Goal: Task Accomplishment & Management: Manage account settings

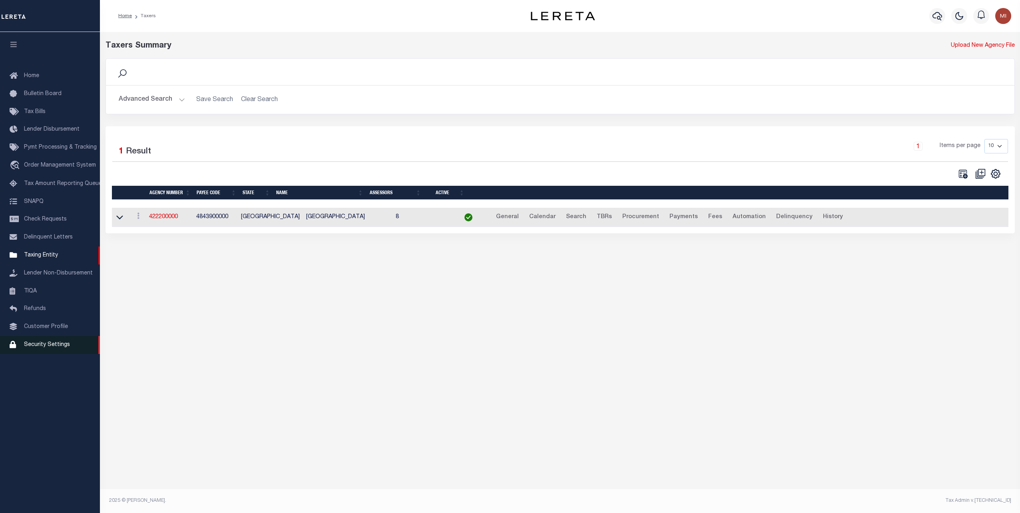
click at [44, 348] on span "Security Settings" at bounding box center [47, 345] width 46 height 6
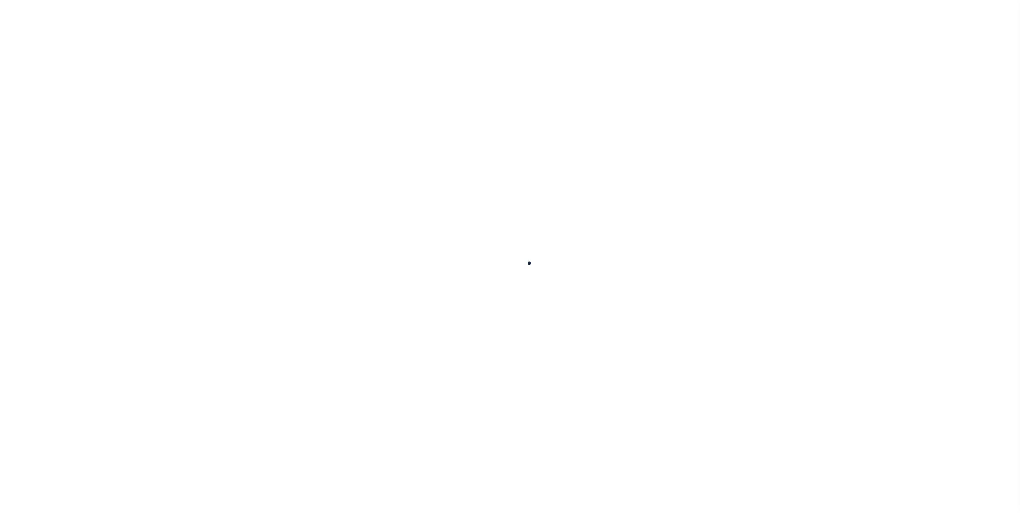
select select "100"
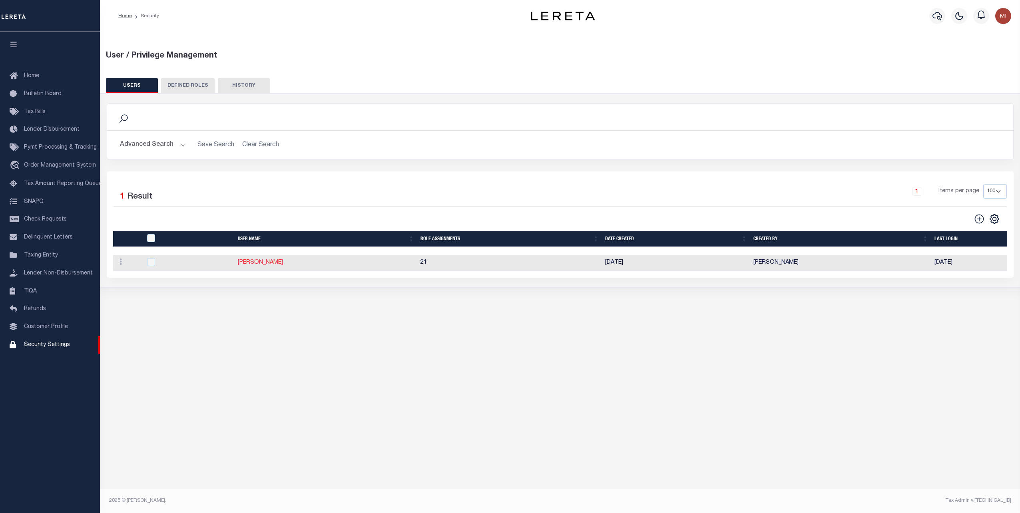
click at [264, 264] on link "Yang Quansheng" at bounding box center [260, 263] width 45 height 6
checkbox input "true"
type input "Yang"
type input "Quansheng"
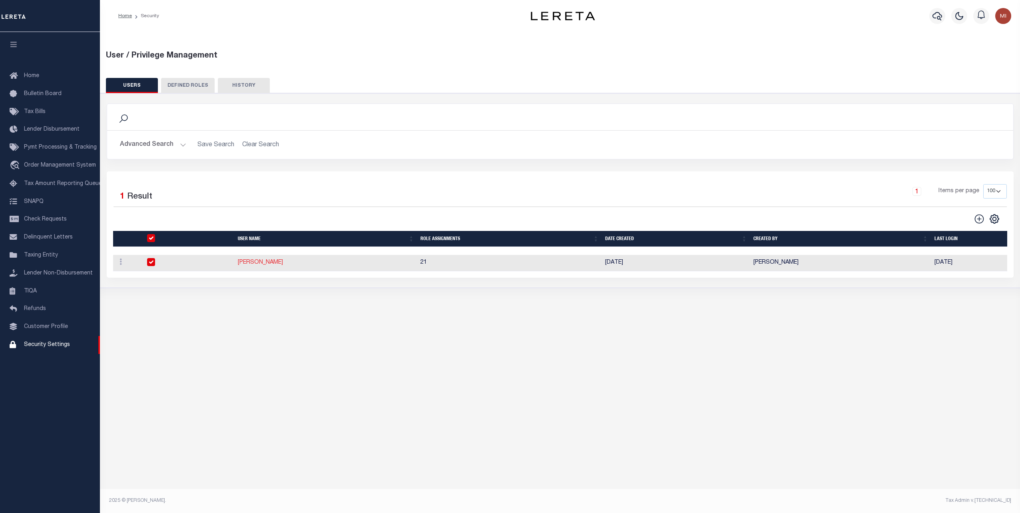
type input "Yang.Quansheng@accumatch.com"
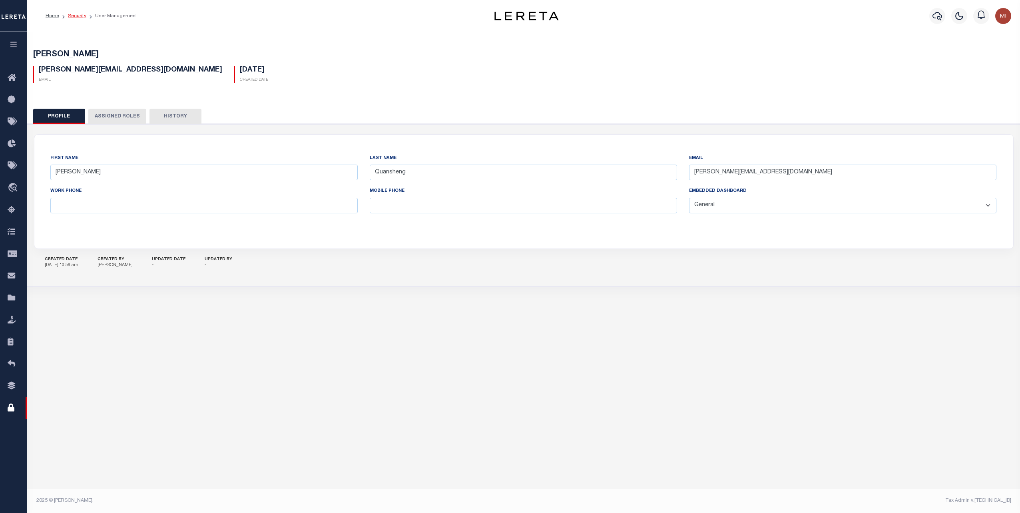
click at [73, 14] on link "Security" at bounding box center [77, 16] width 18 height 5
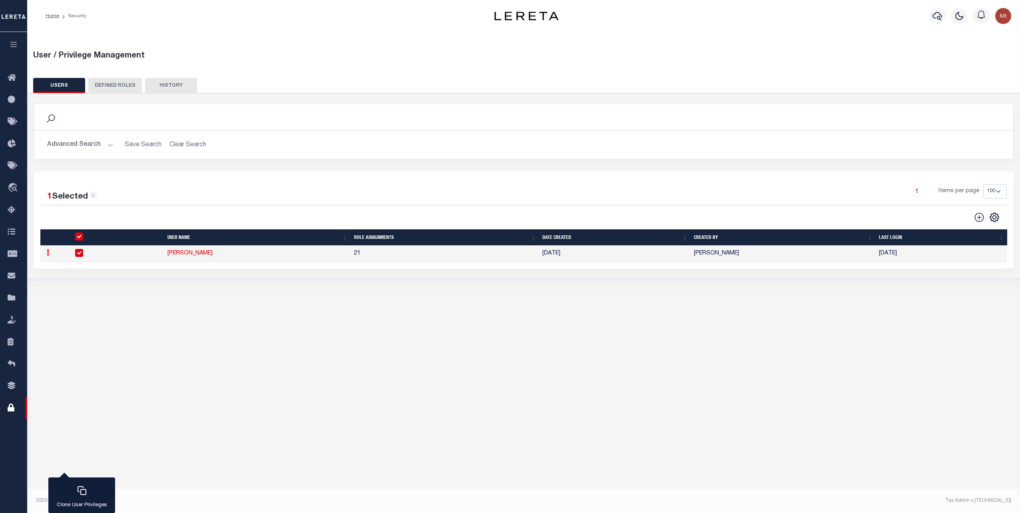
click at [13, 49] on button "button" at bounding box center [13, 45] width 27 height 27
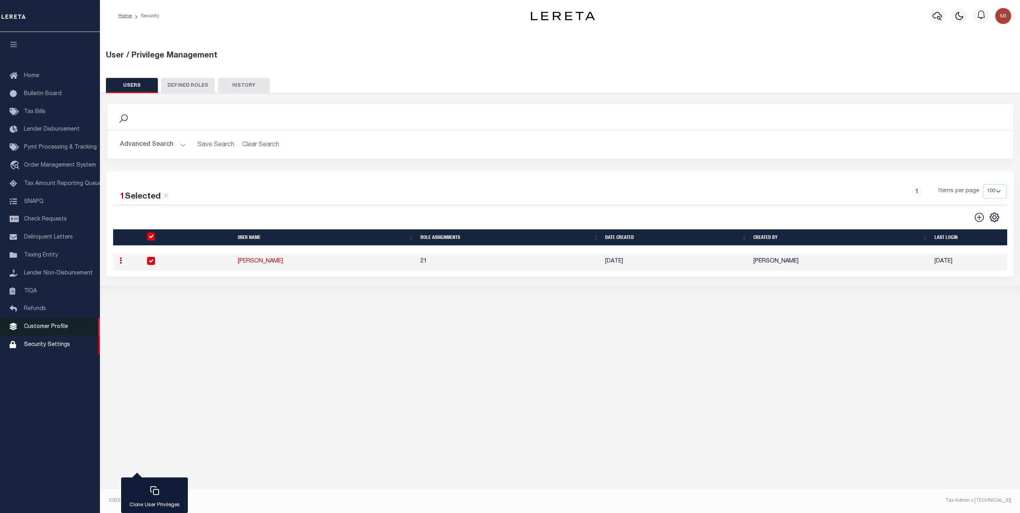
click at [56, 330] on span "Customer Profile" at bounding box center [46, 327] width 44 height 6
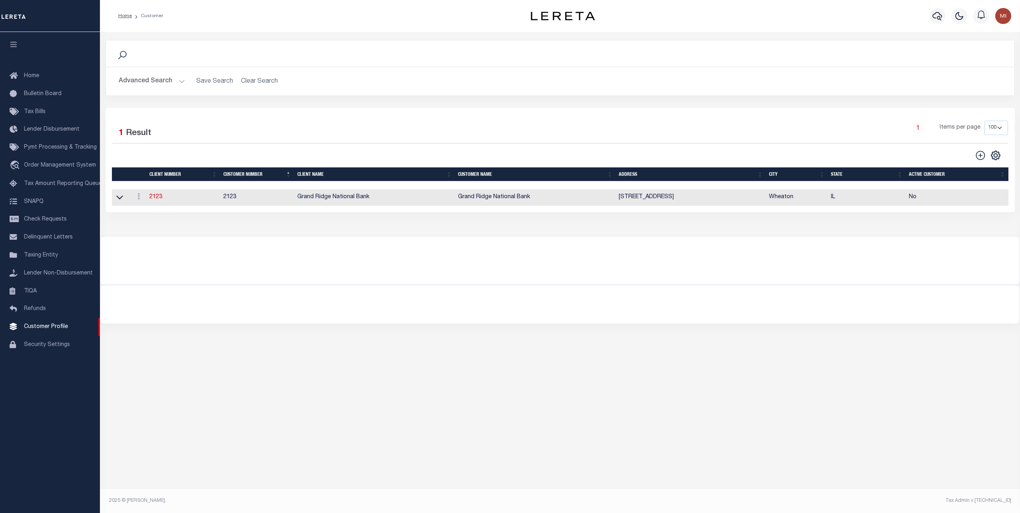
click at [163, 86] on button "Advanced Search" at bounding box center [152, 82] width 66 height 16
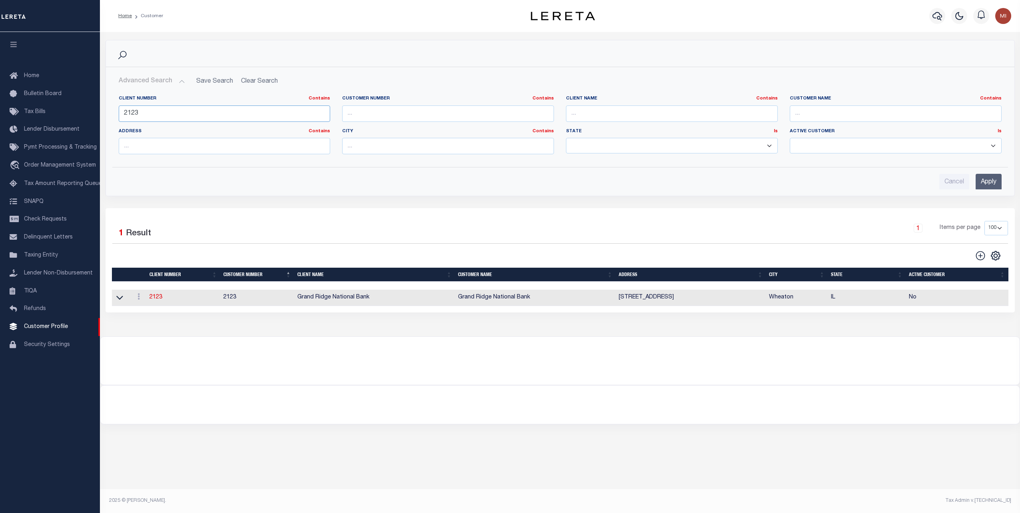
drag, startPoint x: 174, startPoint y: 118, endPoint x: 113, endPoint y: 113, distance: 61.8
click at [114, 112] on div "Client Number Contains Contains Is 2123" at bounding box center [225, 112] width 224 height 33
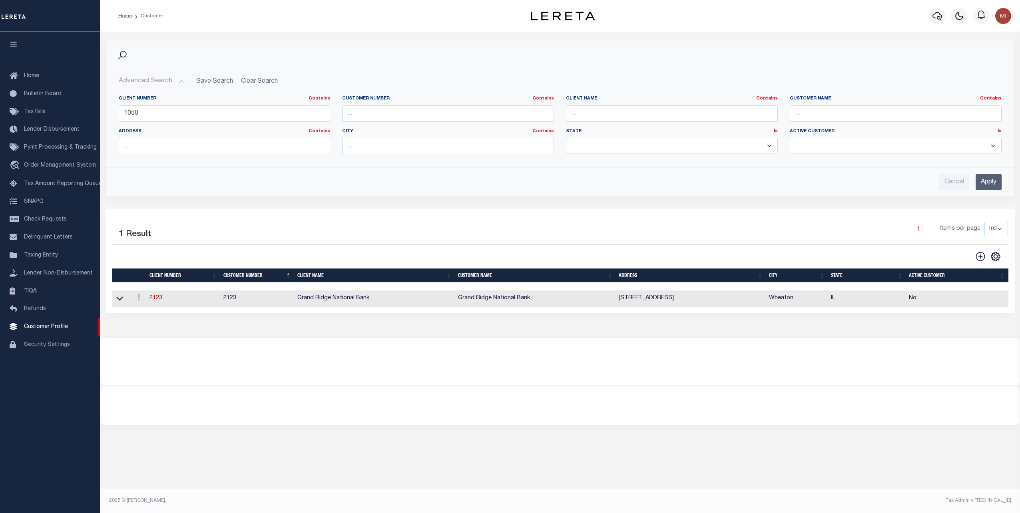
click at [989, 177] on input "Apply" at bounding box center [988, 182] width 26 height 16
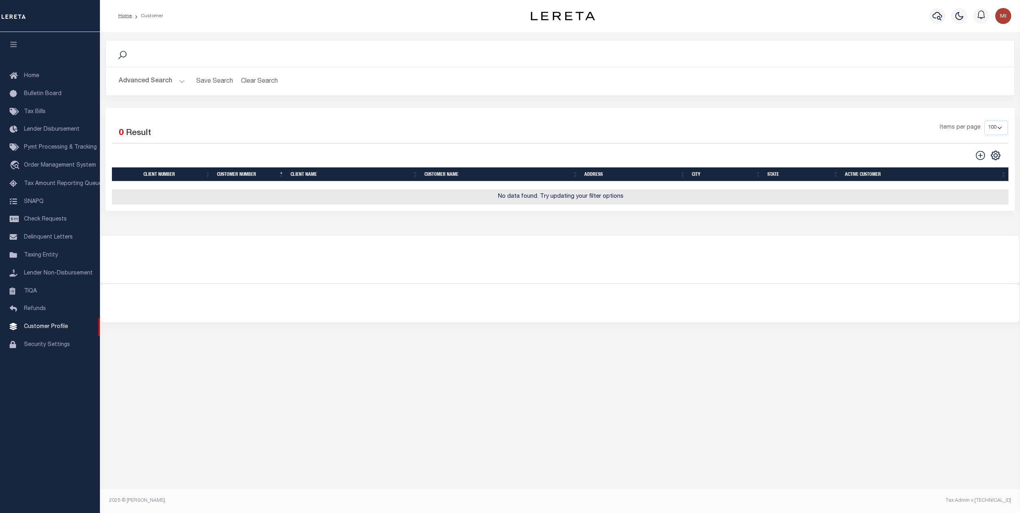
click at [156, 80] on button "Advanced Search" at bounding box center [152, 82] width 66 height 16
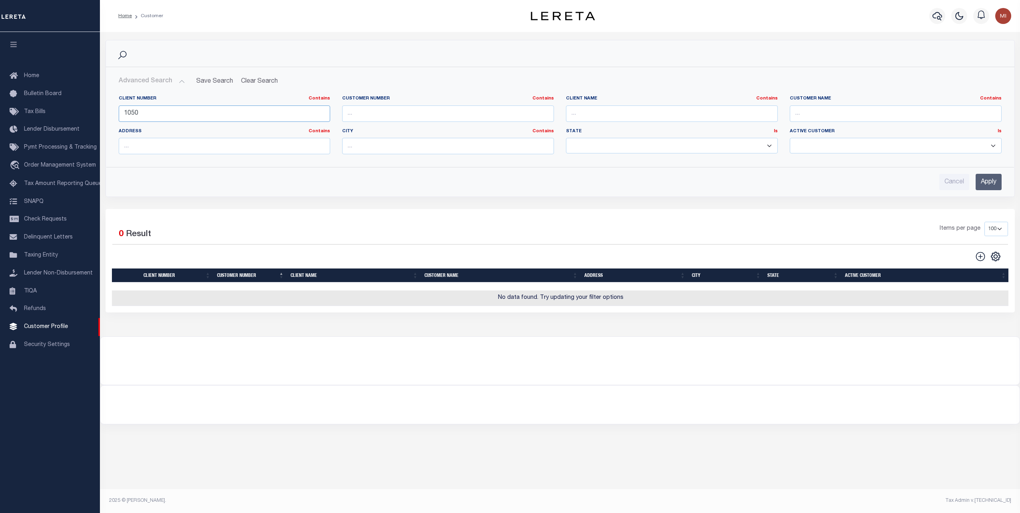
click at [155, 114] on input "1050" at bounding box center [225, 113] width 212 height 16
click at [980, 180] on input "Apply" at bounding box center [988, 182] width 26 height 16
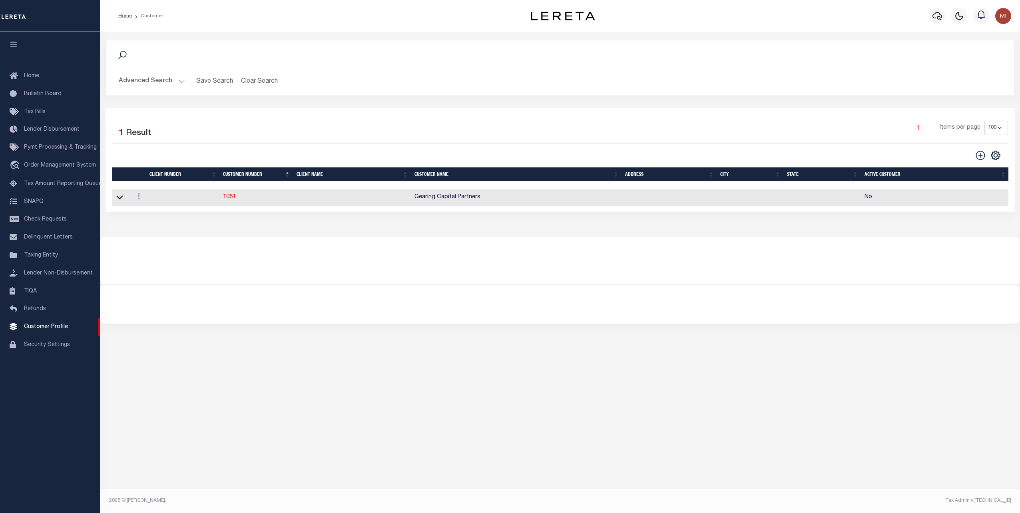
drag, startPoint x: 148, startPoint y: 69, endPoint x: 148, endPoint y: 83, distance: 14.4
click at [148, 74] on div "Advanced Search Save Search Clear Search CustomerSearchGridWrapper_dynamictable…" at bounding box center [560, 81] width 908 height 28
click at [148, 85] on button "Advanced Search" at bounding box center [152, 82] width 66 height 16
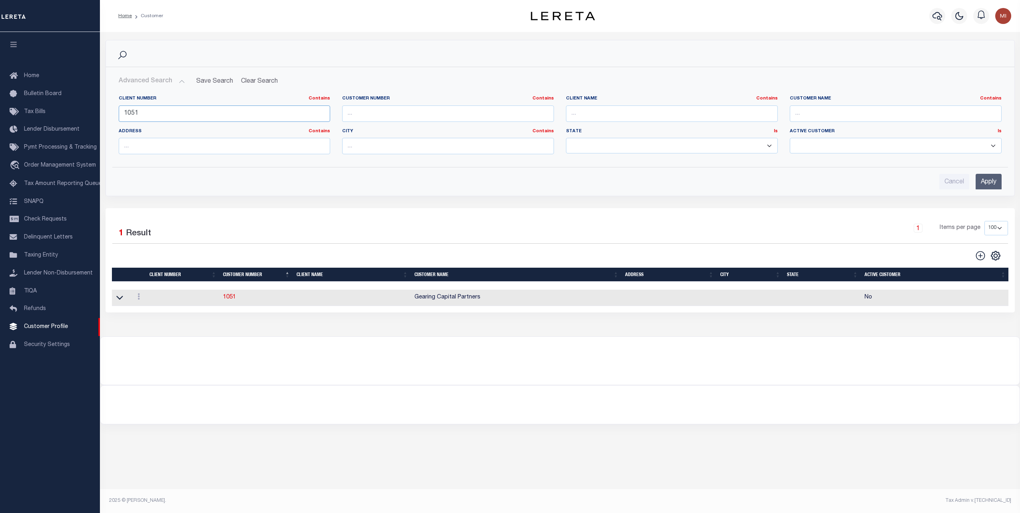
click at [147, 114] on input "1051" at bounding box center [225, 113] width 212 height 16
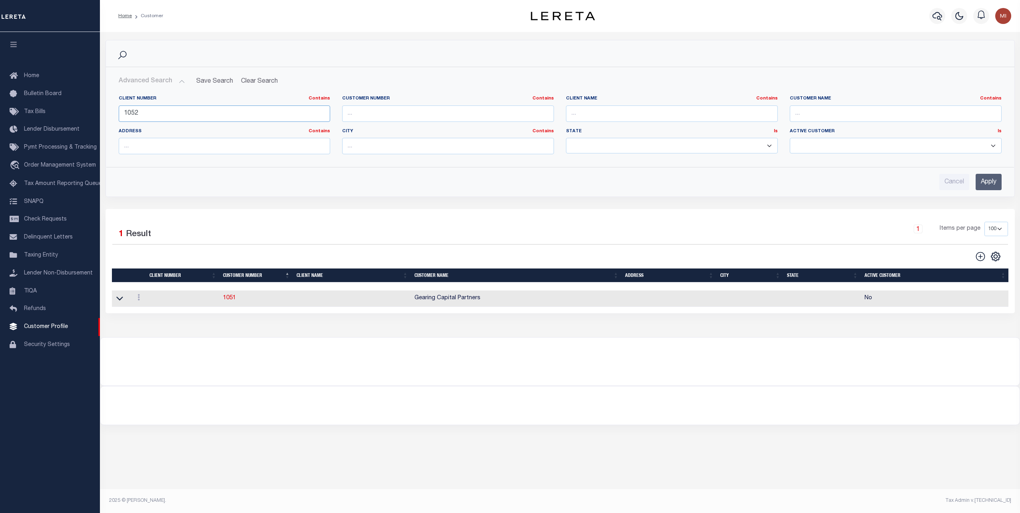
type input "1052"
click at [996, 183] on input "Apply" at bounding box center [988, 182] width 26 height 16
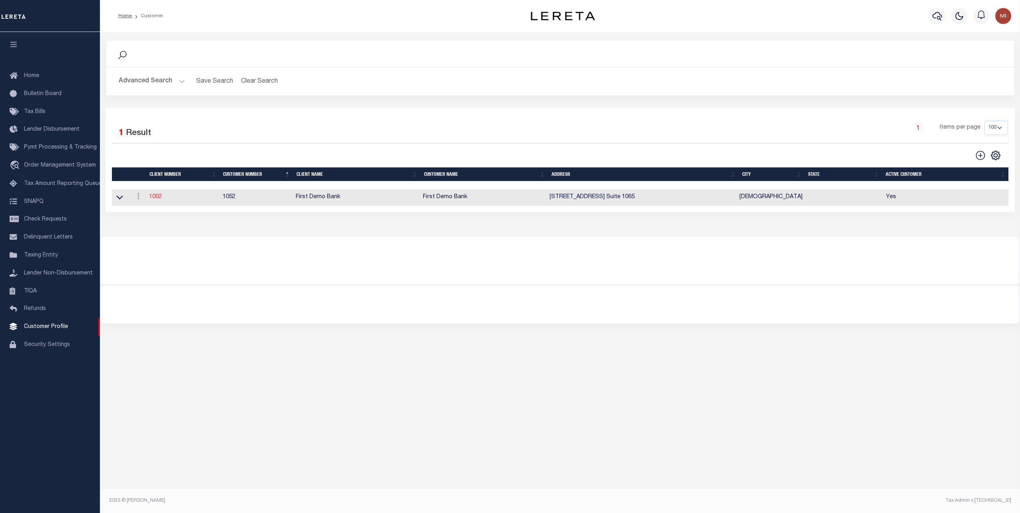
click at [159, 197] on link "1052" at bounding box center [155, 197] width 13 height 6
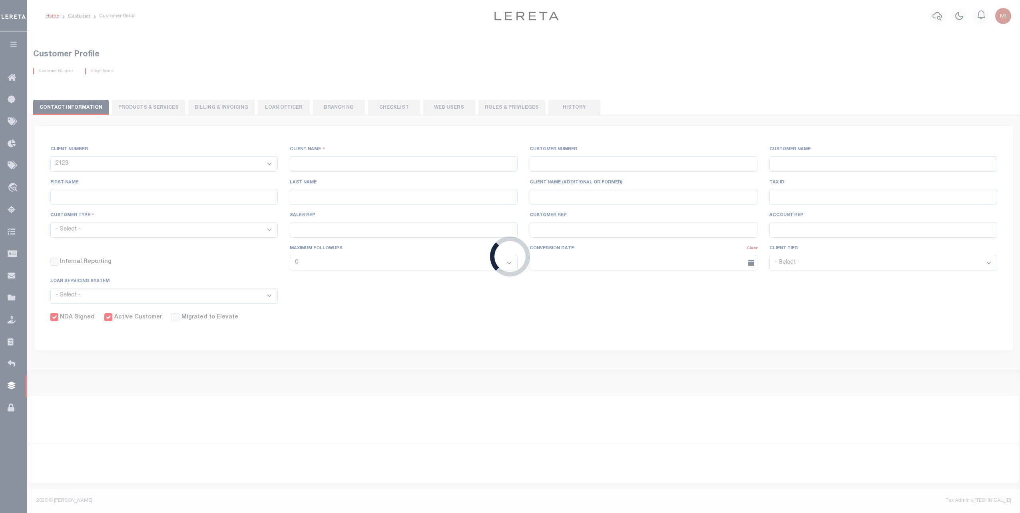
select select
type input "First Demo Bank"
type input "1052"
type input "First Demo Bank"
select select "Mixed Portfolio"
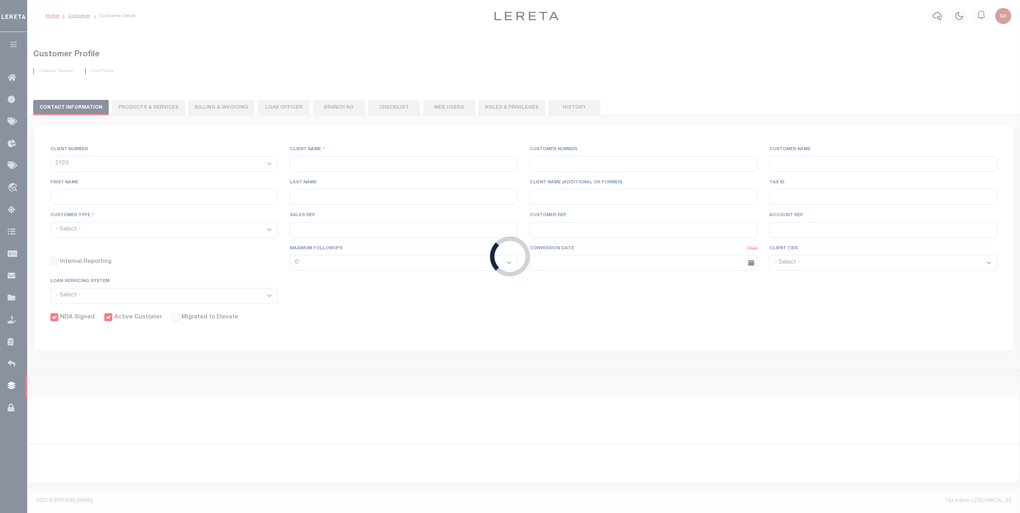
type input "Freddy Rodriguez"
type input "10/30/2022"
select select "Tier 1"
checkbox input "true"
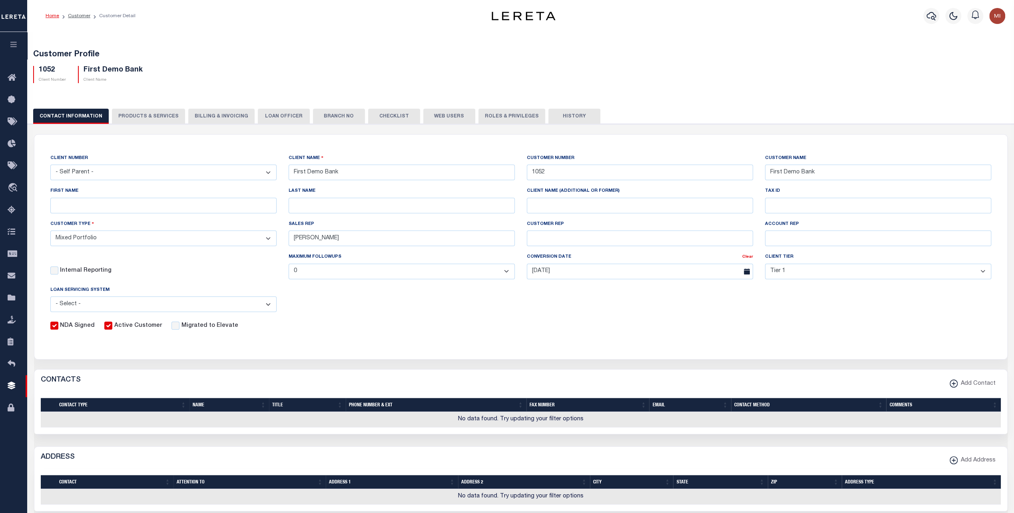
click at [454, 120] on button "Web Users" at bounding box center [449, 116] width 52 height 15
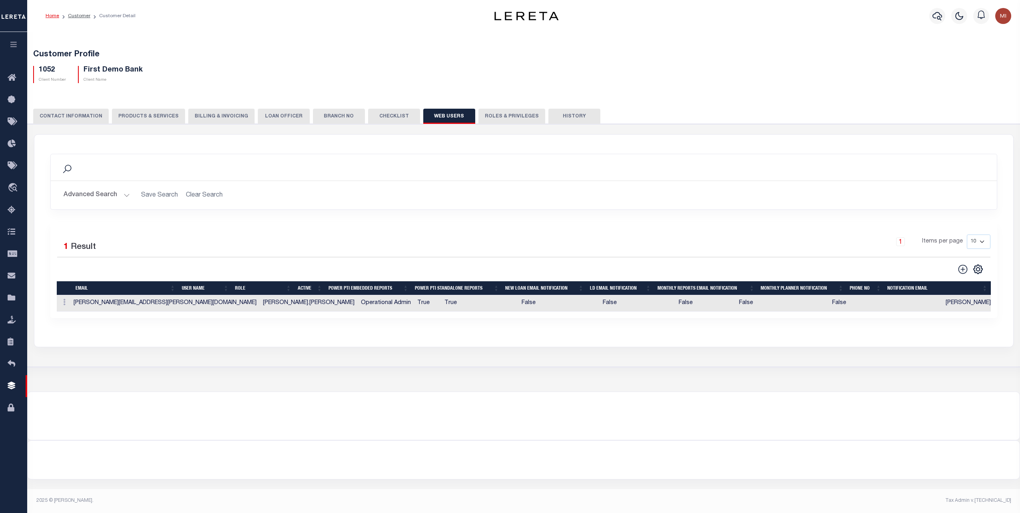
click at [104, 195] on button "Advanced Search" at bounding box center [97, 195] width 66 height 16
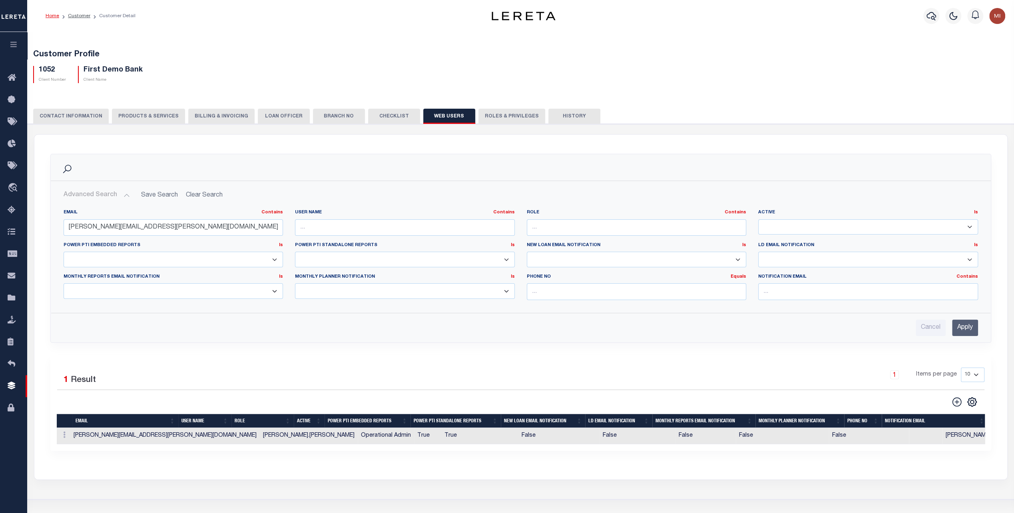
click at [202, 197] on h2 "Advanced Search Save Search Clear Search WebUsersGridWrapper_dynamictable_____D…" at bounding box center [520, 195] width 927 height 16
click at [201, 195] on h2 "Advanced Search Save Search Clear Search WebUsersGridWrapper_dynamictable_____D…" at bounding box center [520, 195] width 927 height 16
drag, startPoint x: 51, startPoint y: 232, endPoint x: 39, endPoint y: 231, distance: 12.0
click at [39, 231] on div "Search Advanced Search Save Search Clear Search WebUsersGridWrapper_dynamictabl…" at bounding box center [520, 302] width 973 height 335
click at [971, 327] on input "Apply" at bounding box center [965, 328] width 26 height 16
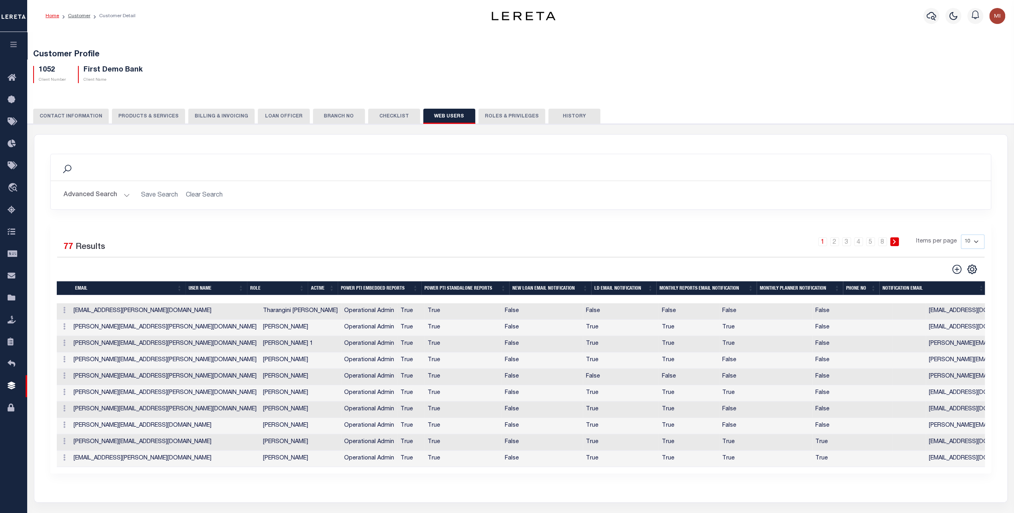
click at [894, 241] on icon at bounding box center [894, 241] width 4 height 5
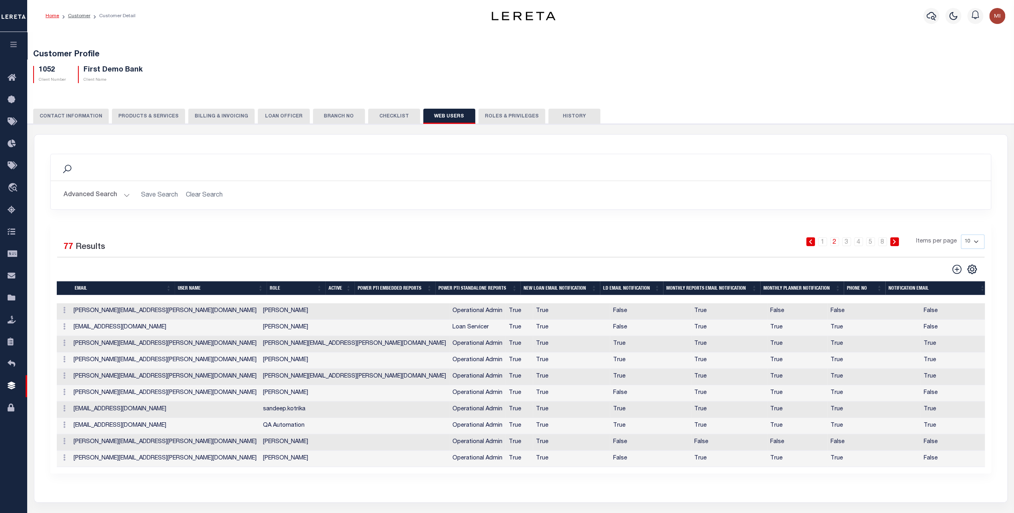
click at [894, 241] on icon at bounding box center [894, 241] width 4 height 5
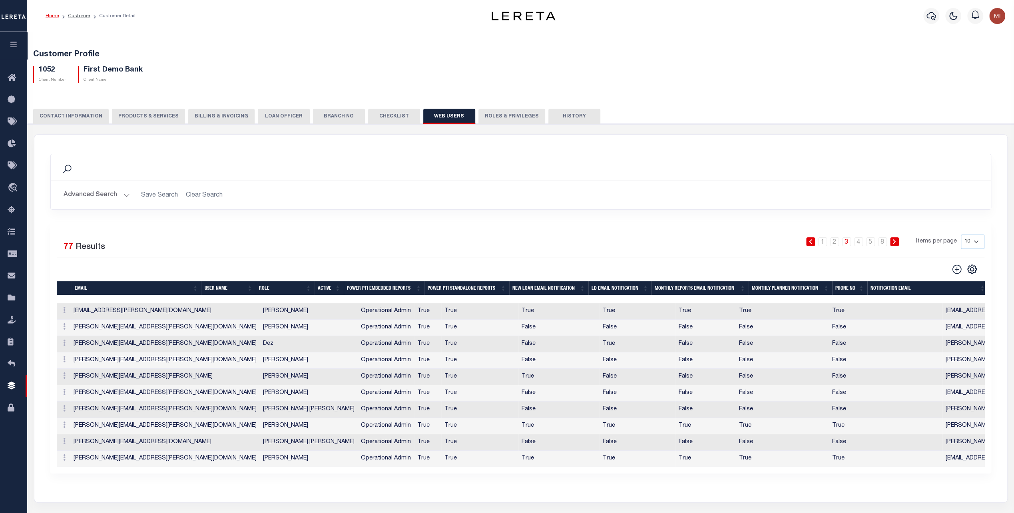
click at [896, 241] on icon at bounding box center [894, 241] width 4 height 5
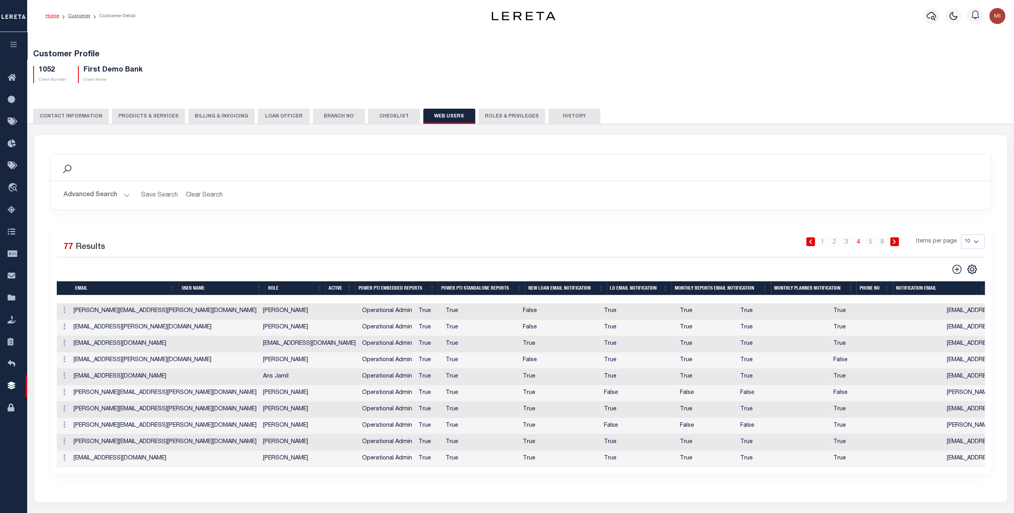
click at [896, 241] on icon at bounding box center [894, 241] width 4 height 5
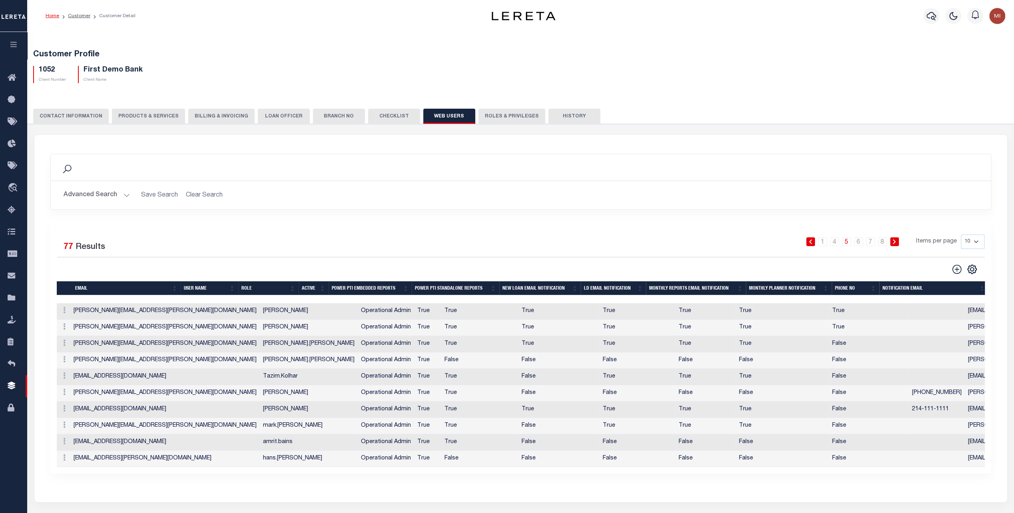
click at [895, 241] on icon at bounding box center [894, 241] width 3 height 5
